Goal: Task Accomplishment & Management: Manage account settings

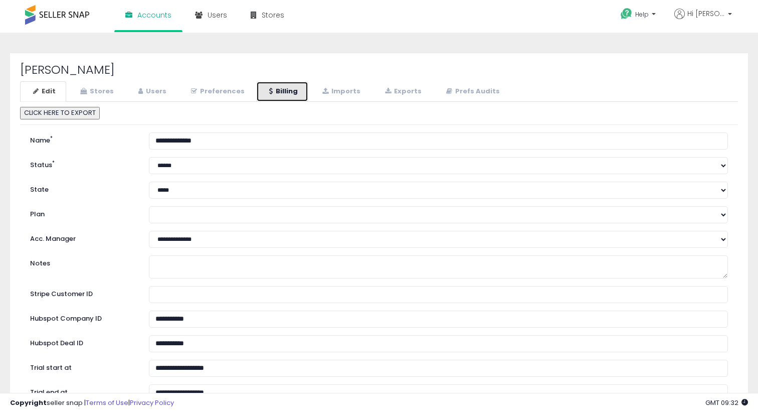
click at [290, 91] on link "Billing" at bounding box center [282, 91] width 52 height 21
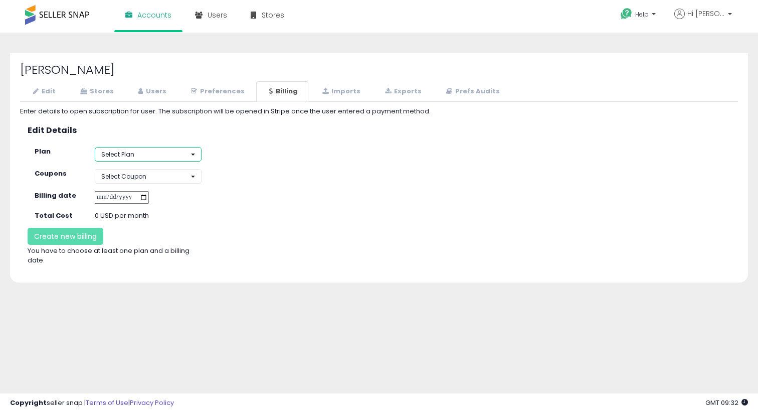
click at [153, 154] on button "Select Plan" at bounding box center [148, 154] width 107 height 15
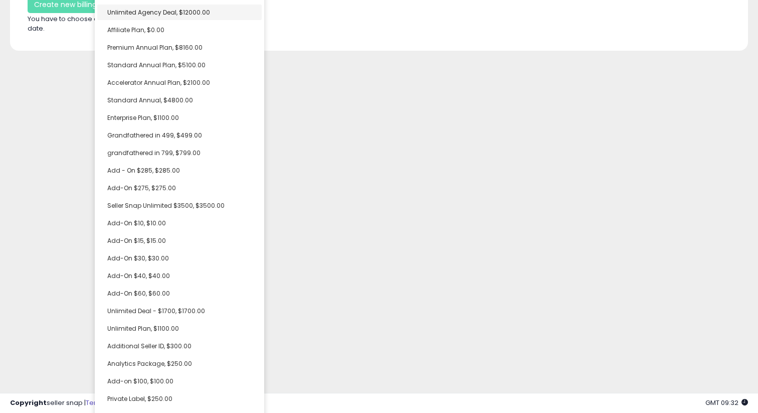
scroll to position [332, 0]
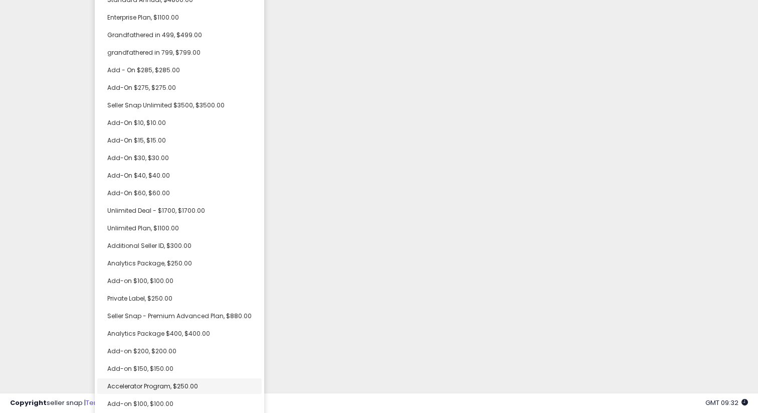
select select "**********"
click at [146, 384] on span "Accelerator Program, $250.00" at bounding box center [152, 386] width 91 height 9
click at [350, 316] on div "Unable to login Retrieving listings data.. has not yet accepted the Terms of Us…" at bounding box center [379, 242] width 758 height 484
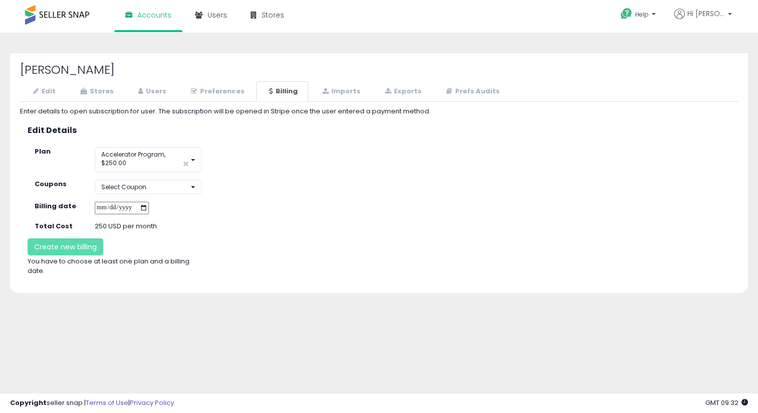
scroll to position [0, 0]
click at [149, 209] on input "date" at bounding box center [122, 208] width 54 height 13
type input "**********"
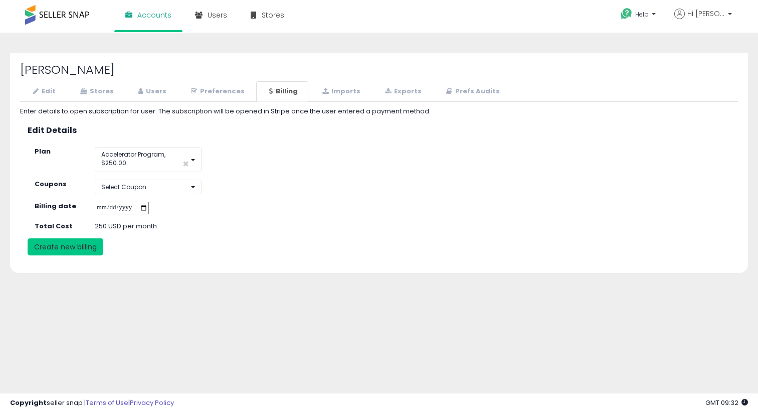
click at [92, 248] on button "Create new billing" at bounding box center [66, 246] width 76 height 17
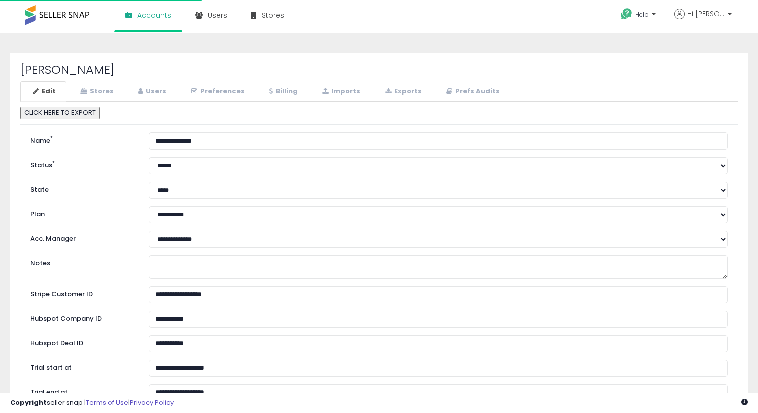
select select "**"
click at [108, 94] on link "Stores" at bounding box center [95, 91] width 57 height 21
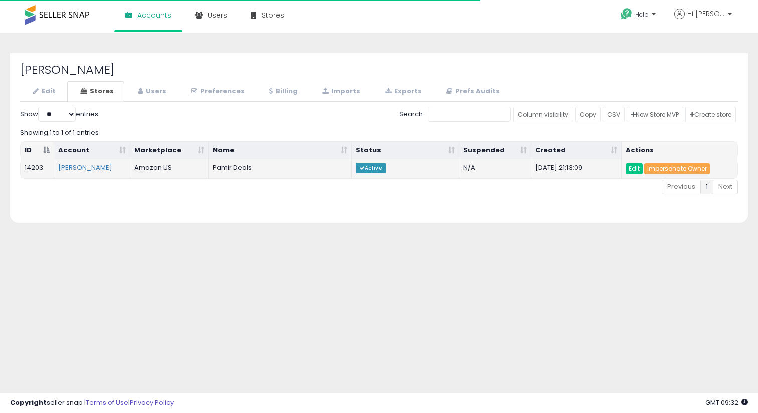
click at [652, 166] on link "Impersonate Owner" at bounding box center [677, 168] width 66 height 11
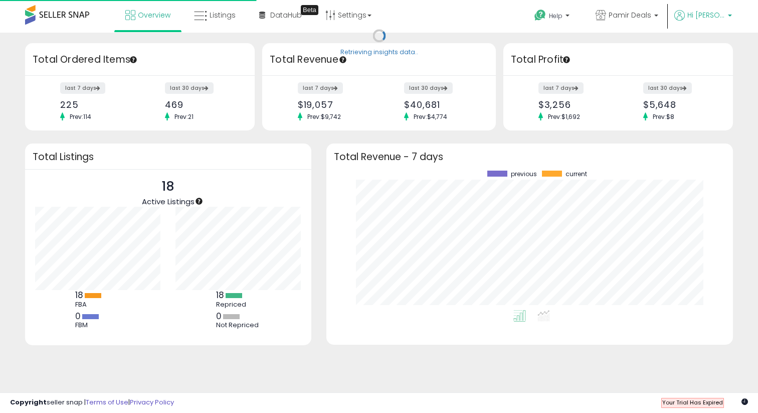
scroll to position [139, 387]
click at [708, 20] on p "Hi [PERSON_NAME]" at bounding box center [703, 16] width 58 height 13
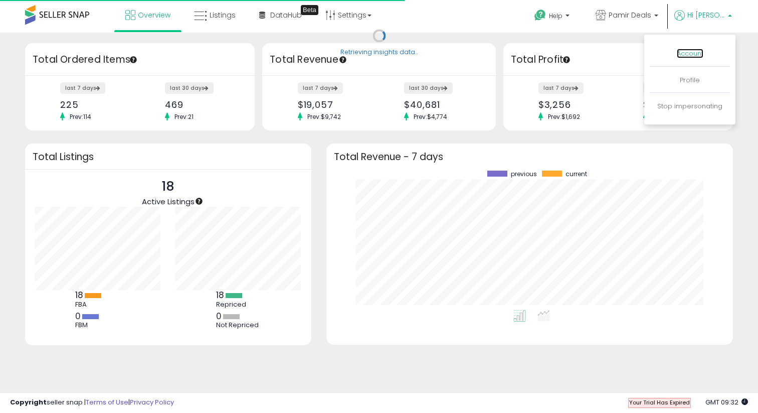
click at [689, 55] on link "Account" at bounding box center [690, 54] width 27 height 10
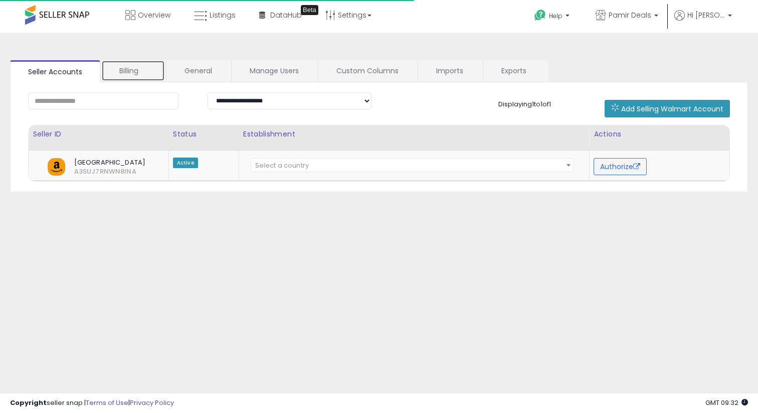
click at [150, 74] on link "Billing" at bounding box center [133, 70] width 64 height 21
